Goal: Information Seeking & Learning: Understand process/instructions

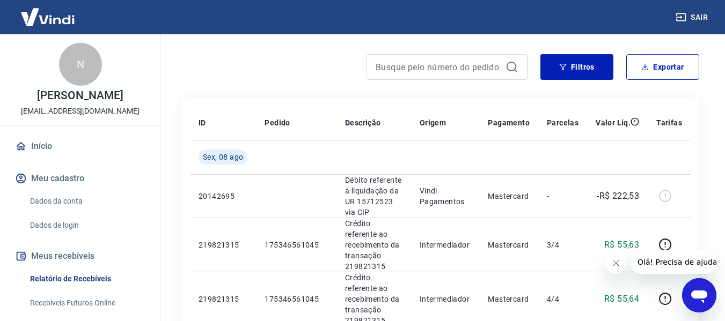
scroll to position [54, 0]
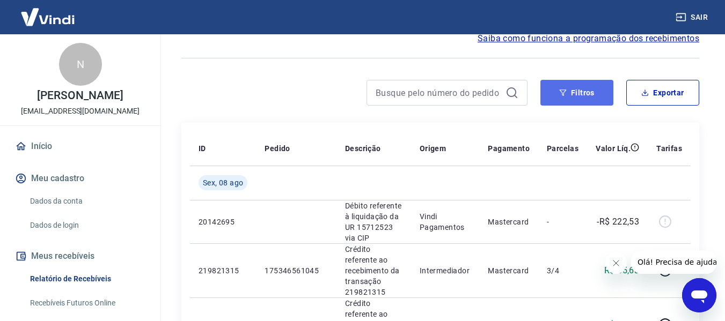
click at [577, 97] on button "Filtros" at bounding box center [576, 93] width 73 height 26
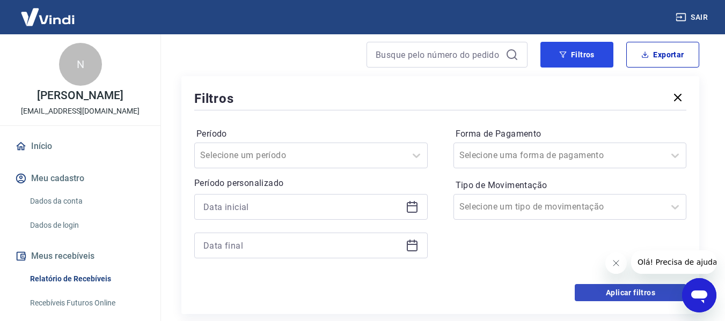
scroll to position [0, 0]
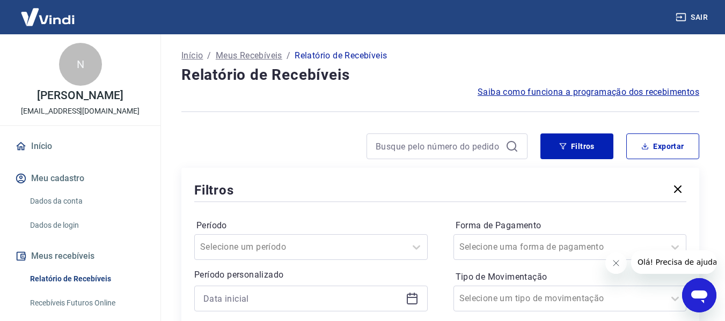
click at [531, 89] on span "Saiba como funciona a programação dos recebimentos" at bounding box center [588, 92] width 222 height 13
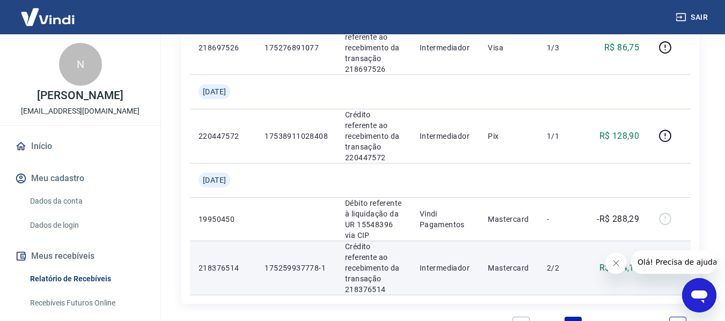
scroll to position [1325, 0]
